Goal: Task Accomplishment & Management: Manage account settings

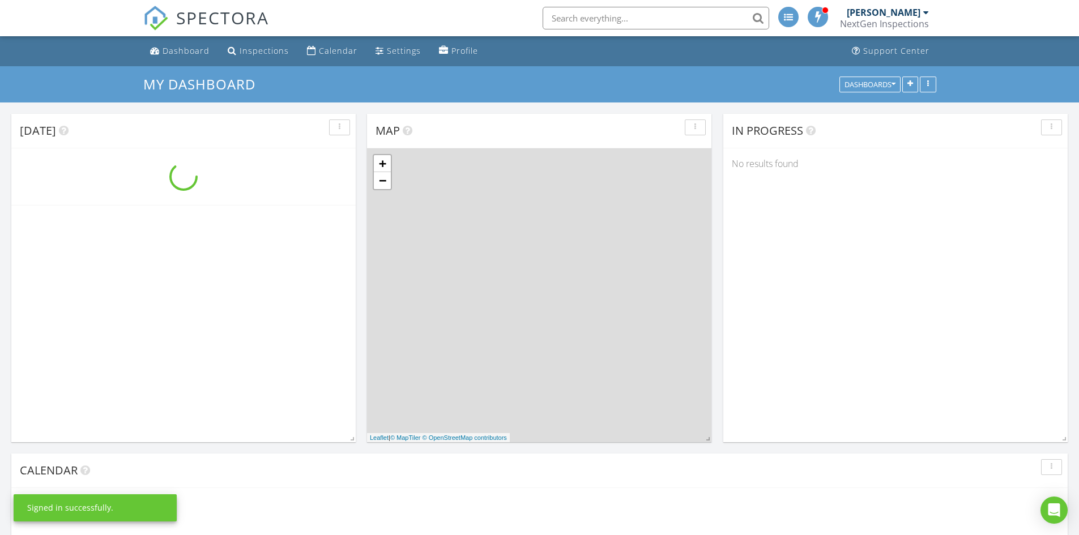
scroll to position [1049, 1097]
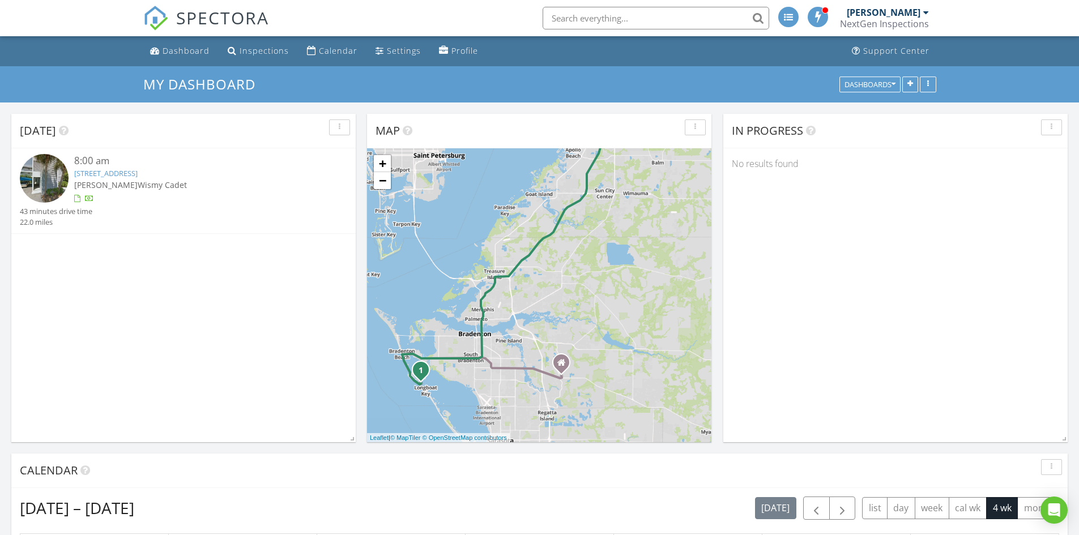
drag, startPoint x: 682, startPoint y: 212, endPoint x: 647, endPoint y: 167, distance: 56.6
click at [647, 167] on div "1 1 + − FL 70, Cortez Road West 35.5 km, 43 min Head north 15 m Turn right 50 m…" at bounding box center [539, 295] width 344 height 294
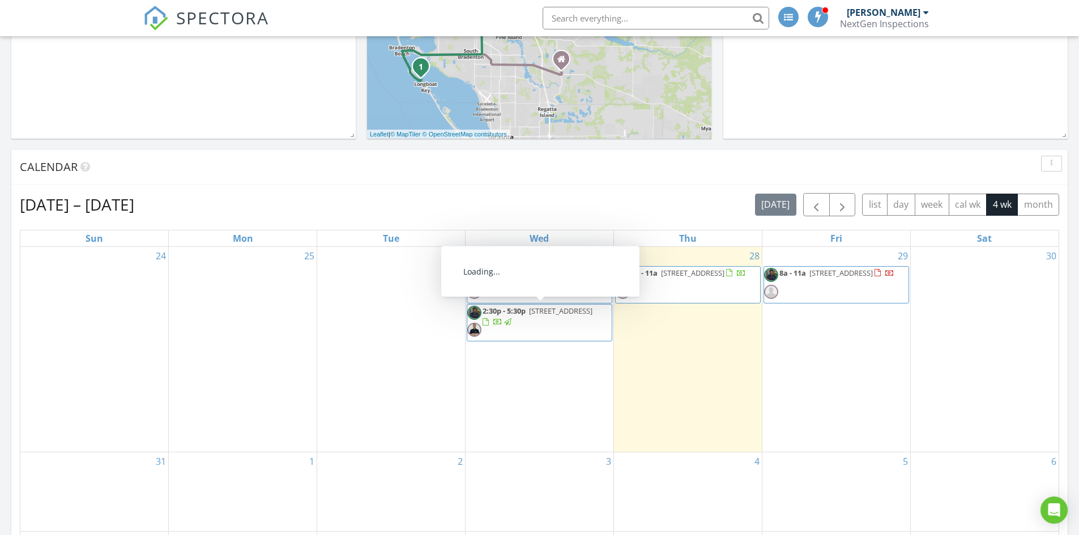
scroll to position [283, 0]
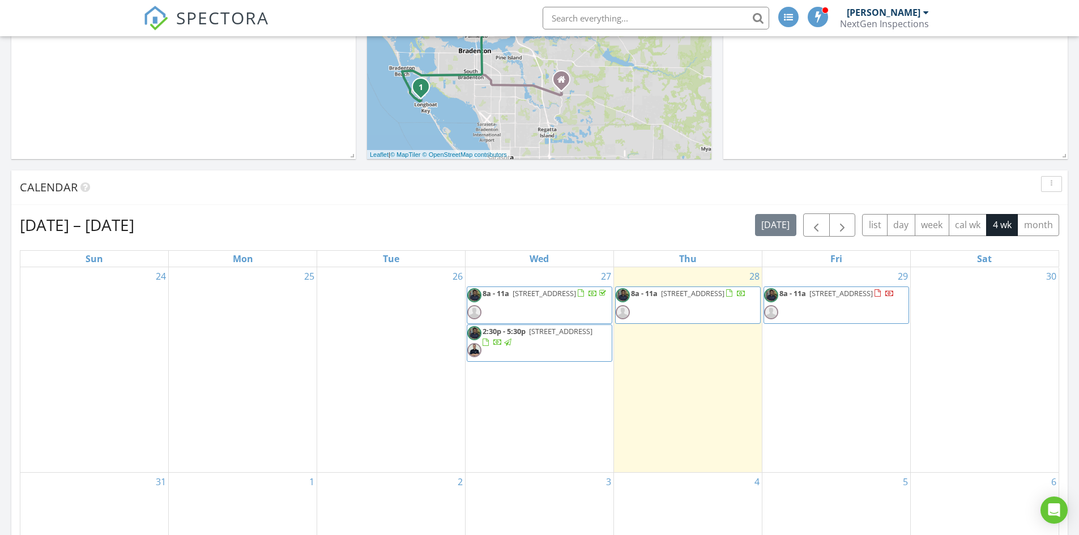
click at [599, 297] on div at bounding box center [602, 293] width 7 height 7
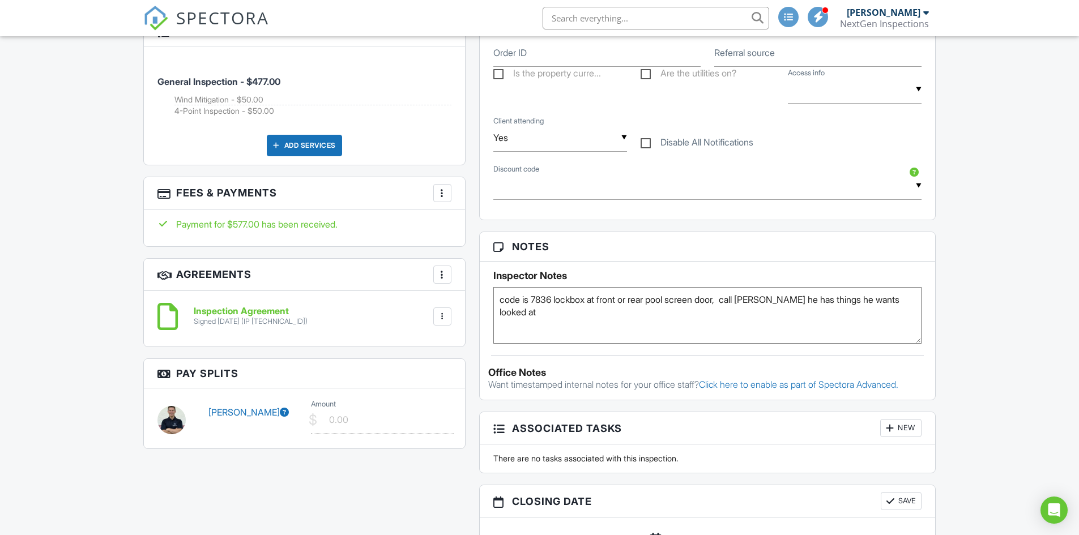
scroll to position [680, 0]
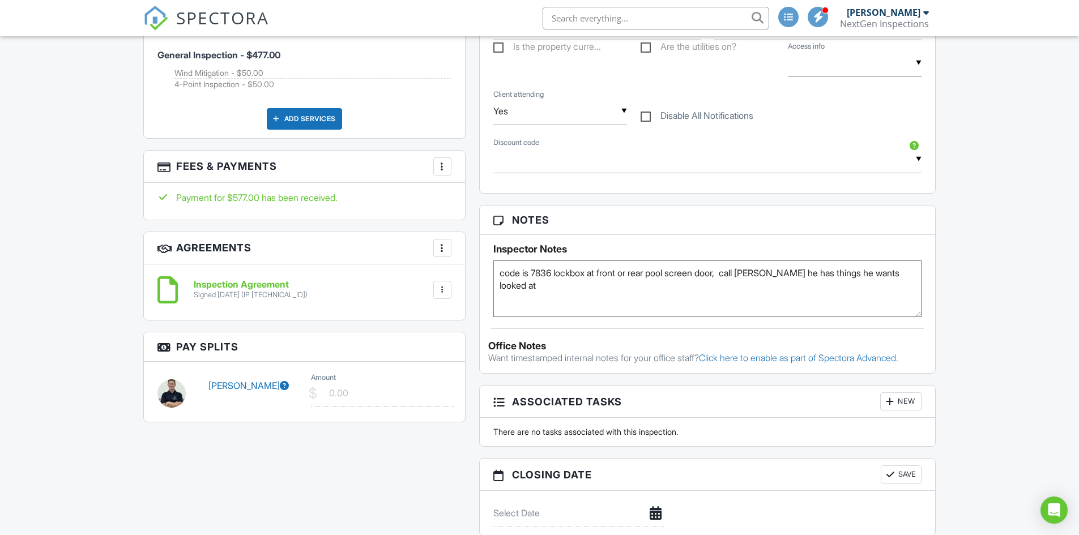
click at [170, 394] on img at bounding box center [172, 394] width 28 height 28
click at [280, 388] on icon at bounding box center [284, 385] width 9 height 9
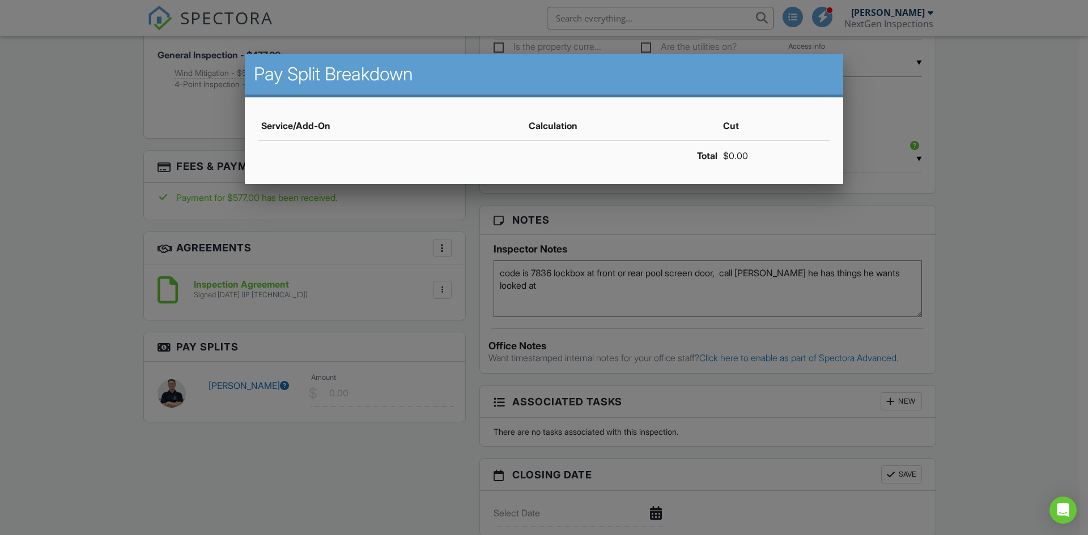
drag, startPoint x: 19, startPoint y: 271, endPoint x: 53, endPoint y: 267, distance: 33.7
click at [21, 271] on div at bounding box center [544, 277] width 1088 height 669
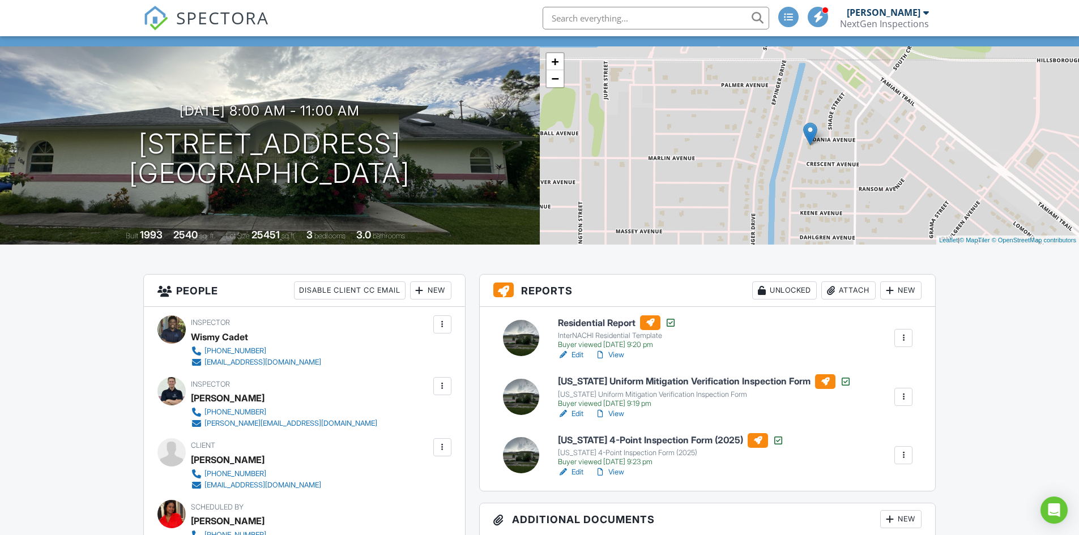
scroll to position [57, 0]
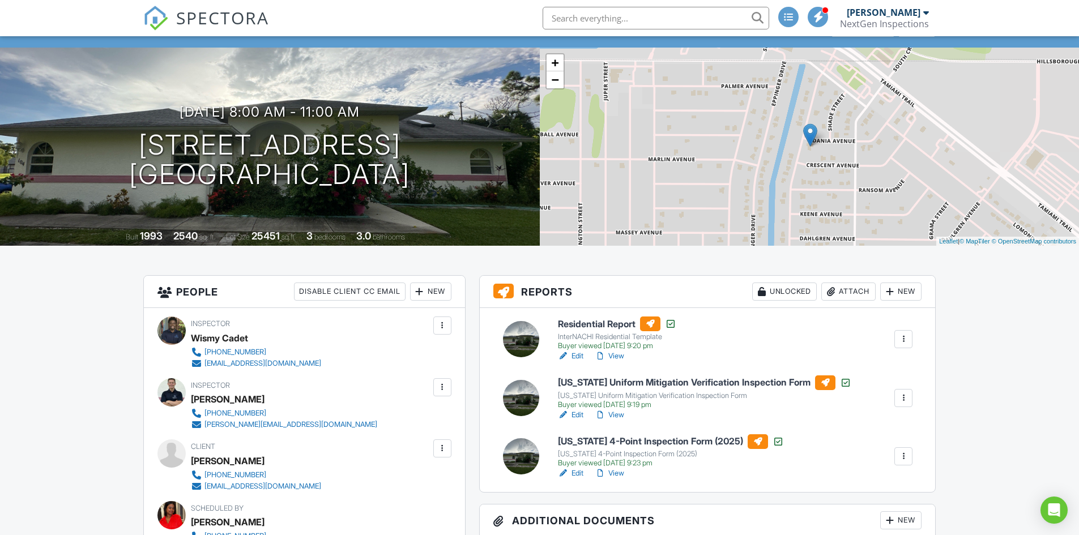
click at [171, 393] on div at bounding box center [172, 392] width 28 height 28
click at [448, 384] on div at bounding box center [442, 387] width 18 height 18
click at [928, 15] on div at bounding box center [927, 12] width 6 height 9
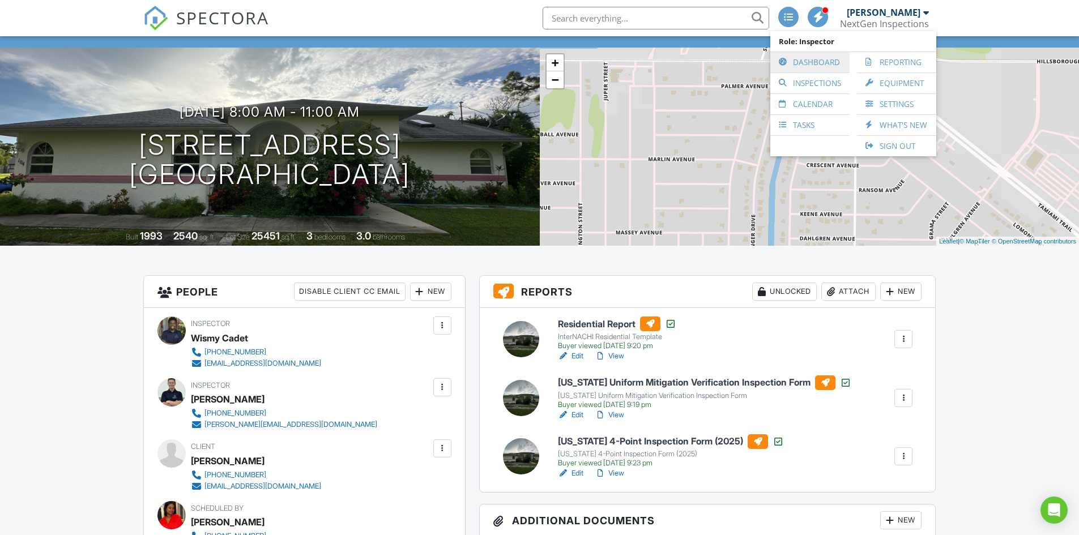
click at [808, 60] on link "Dashboard" at bounding box center [810, 62] width 68 height 20
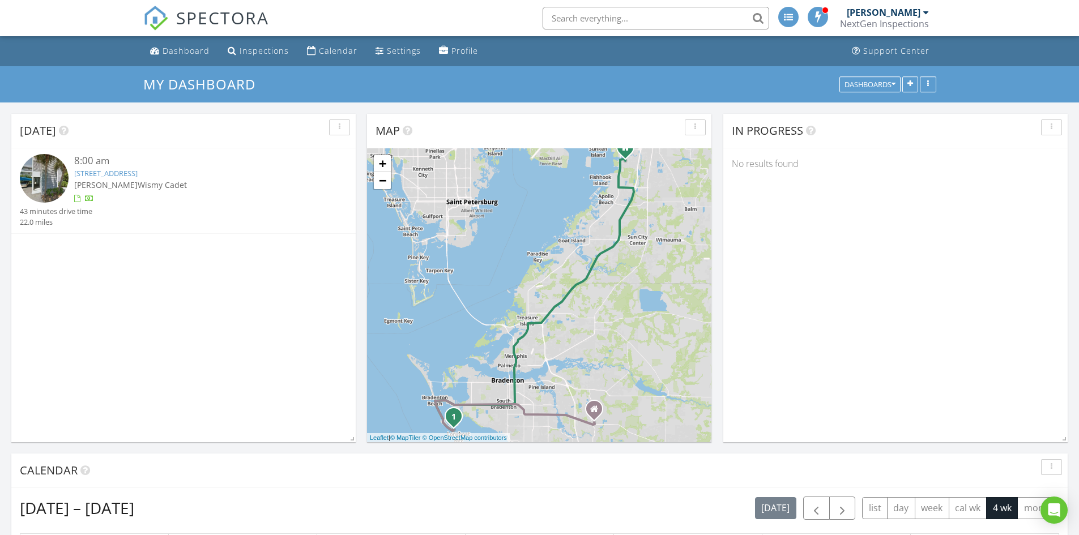
click at [900, 14] on div "[PERSON_NAME]" at bounding box center [884, 12] width 74 height 11
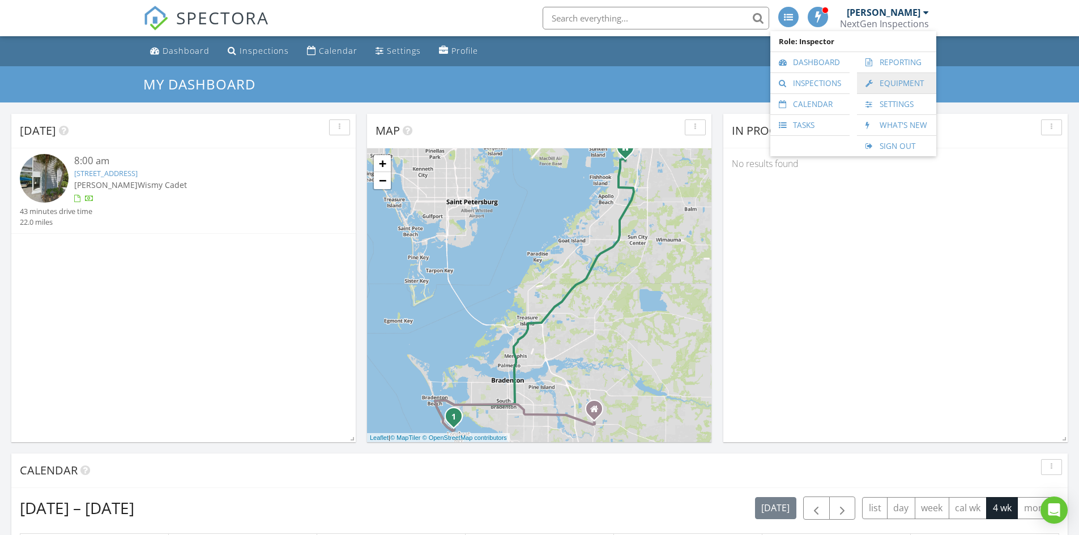
click at [902, 82] on link "Equipment" at bounding box center [897, 83] width 68 height 20
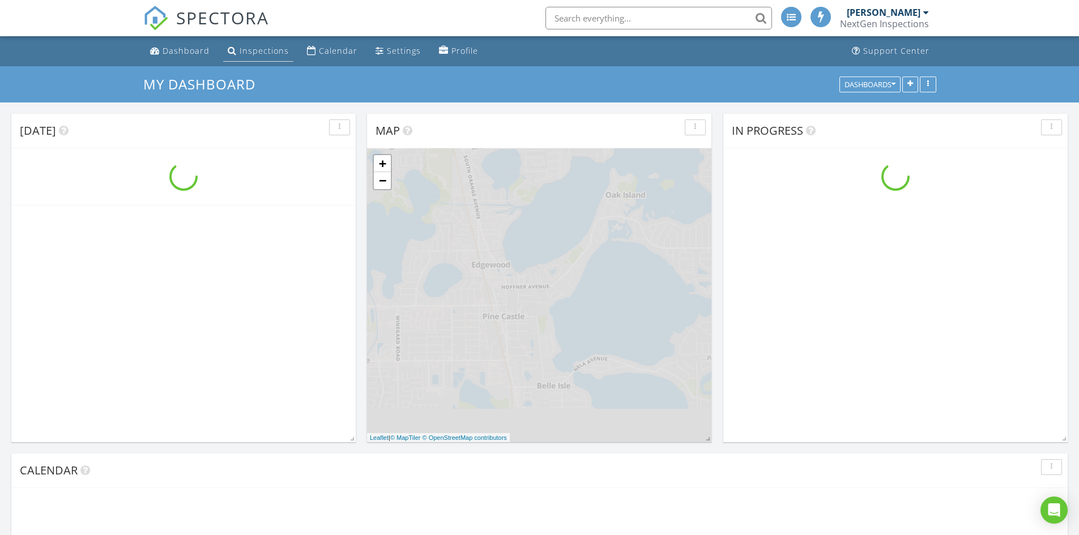
scroll to position [1049, 1097]
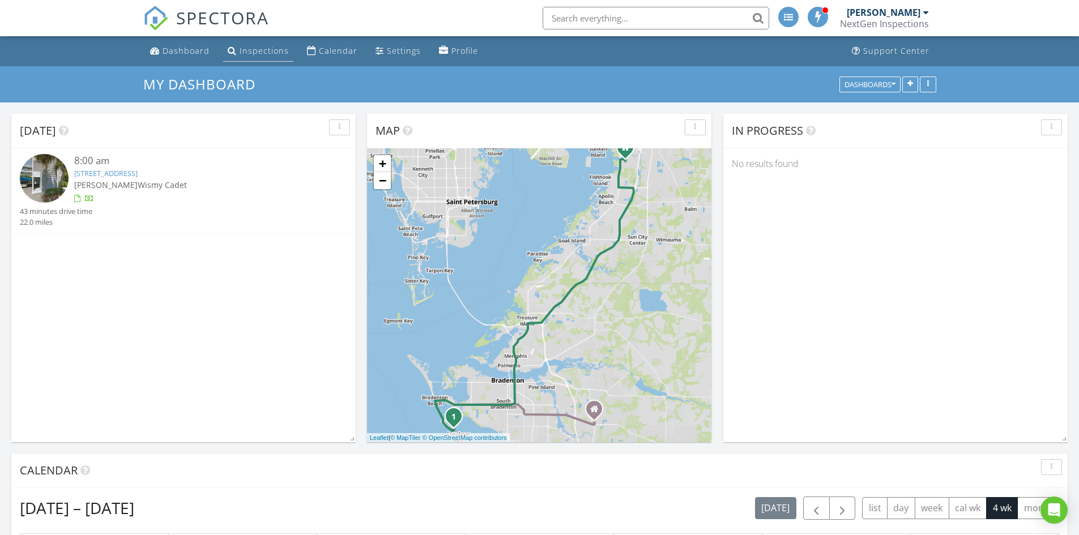
click at [280, 47] on div "Inspections" at bounding box center [264, 50] width 49 height 11
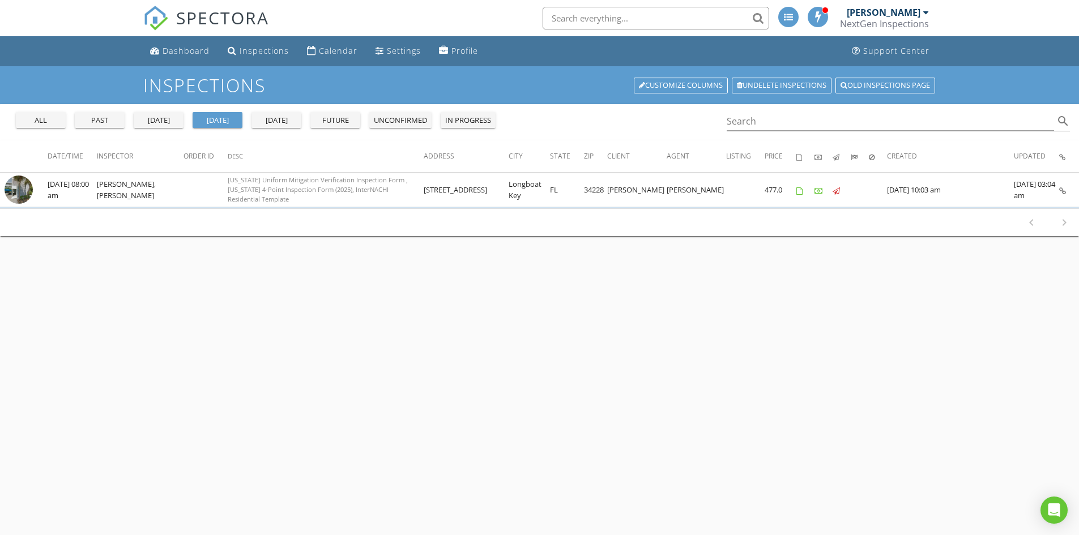
click at [167, 124] on div "[DATE]" at bounding box center [158, 120] width 41 height 11
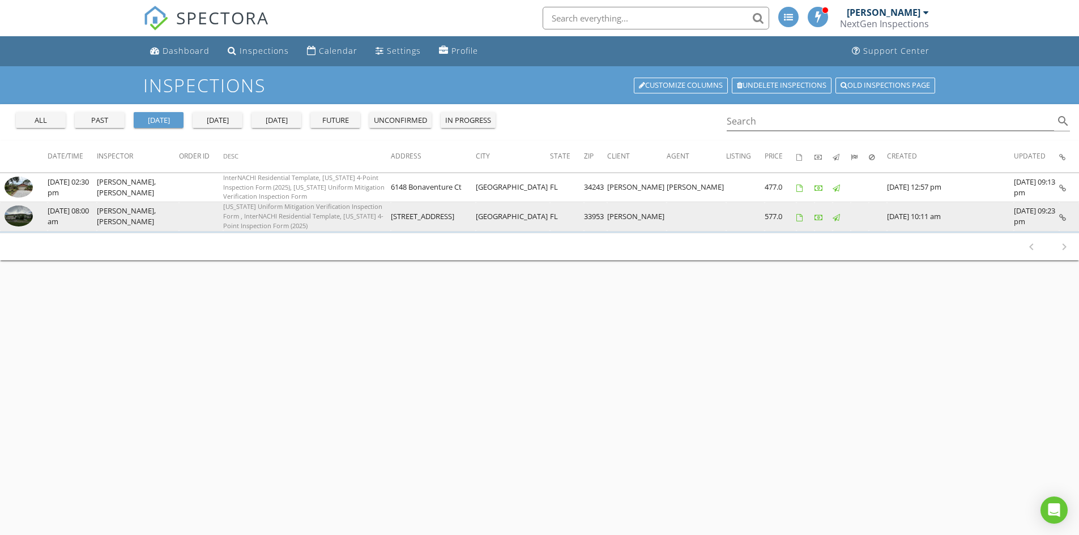
click at [19, 211] on img at bounding box center [19, 216] width 28 height 21
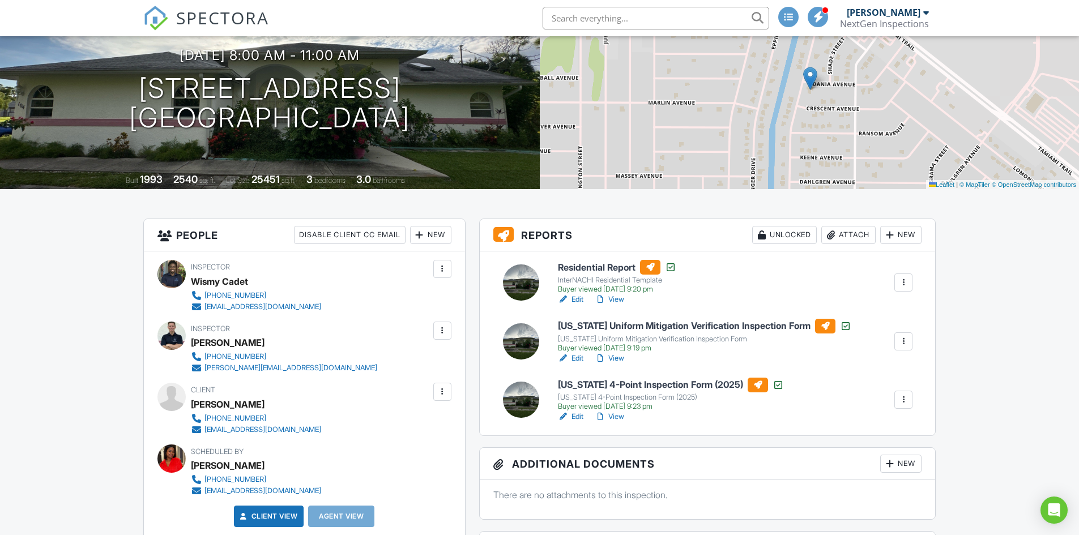
click at [616, 299] on link "View" at bounding box center [609, 299] width 29 height 11
